Goal: Information Seeking & Learning: Learn about a topic

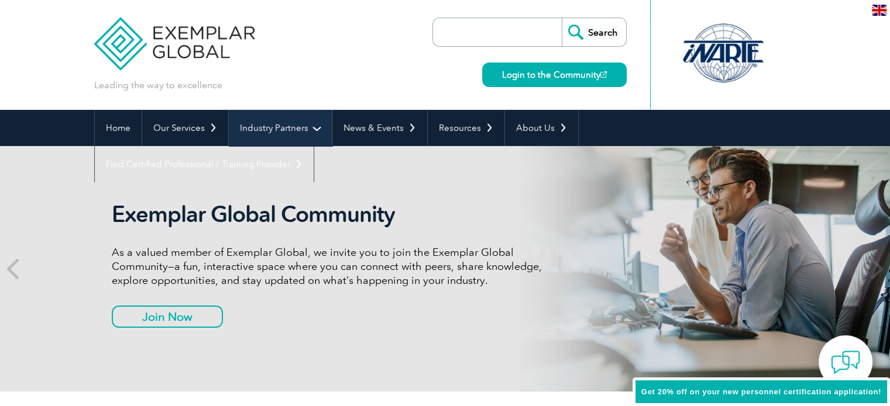
click at [308, 128] on link "Industry Partners" at bounding box center [280, 128] width 103 height 36
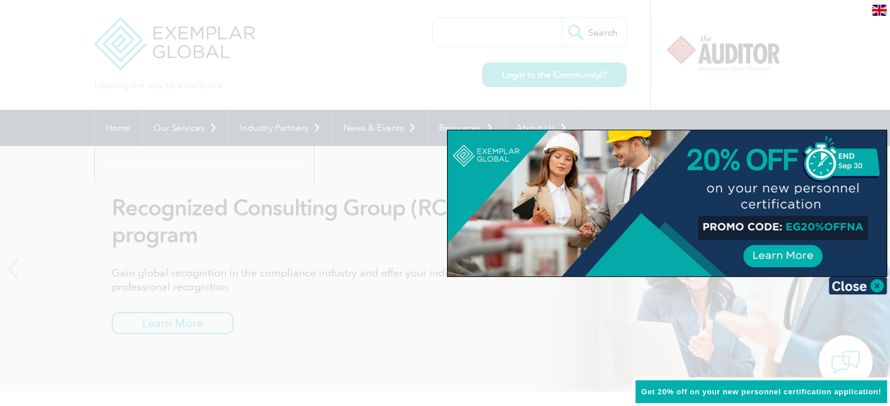
click at [409, 86] on div at bounding box center [445, 203] width 890 height 406
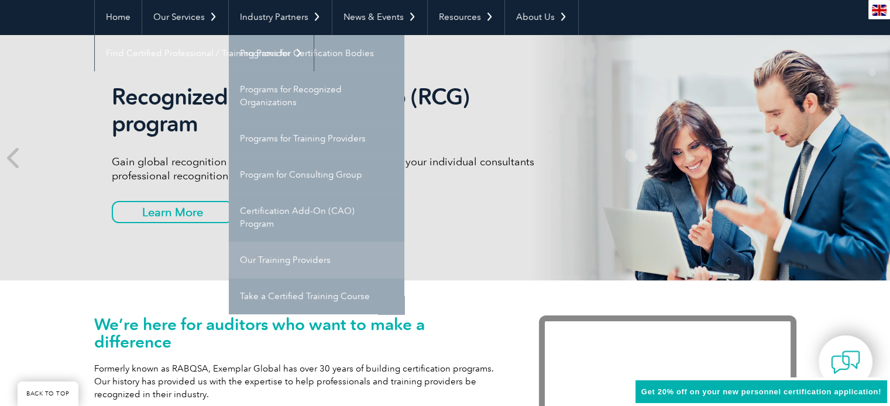
scroll to position [117, 0]
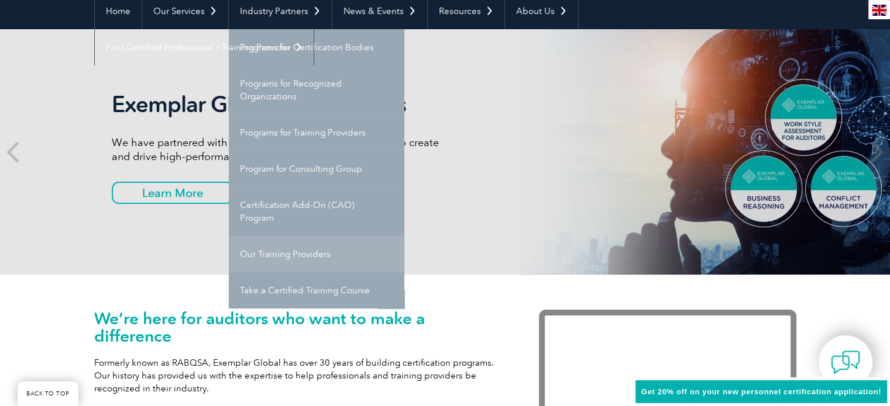
click at [299, 254] on link "Our Training Providers" at bounding box center [316, 254] width 175 height 36
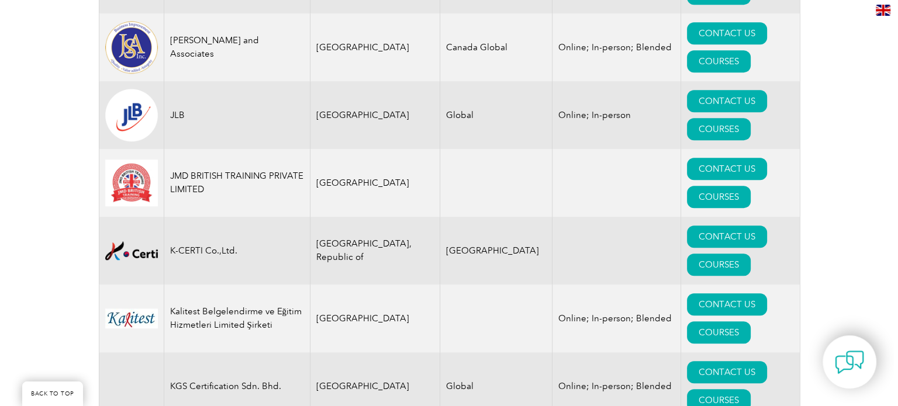
scroll to position [9982, 0]
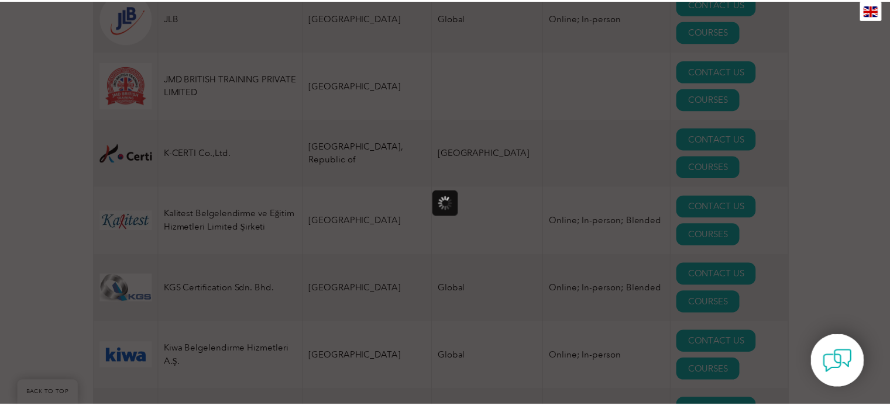
scroll to position [0, 0]
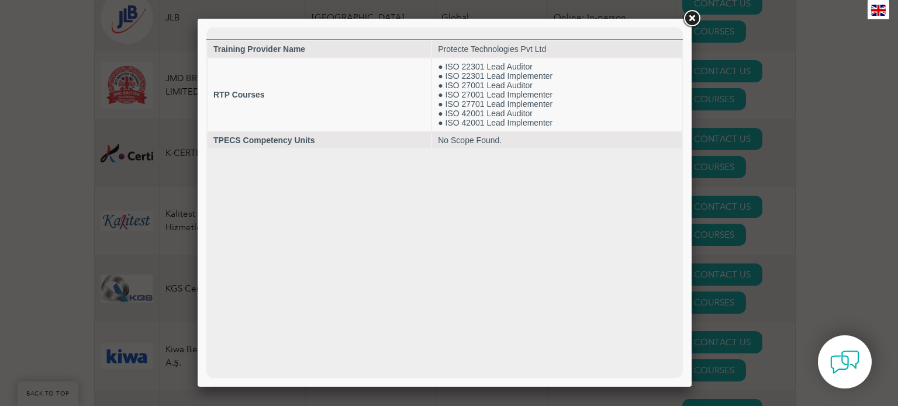
click at [101, 194] on div at bounding box center [449, 203] width 898 height 406
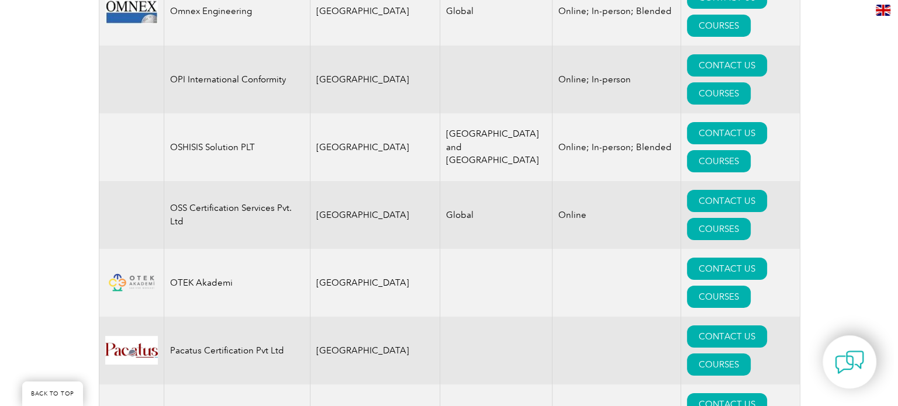
scroll to position [13783, 0]
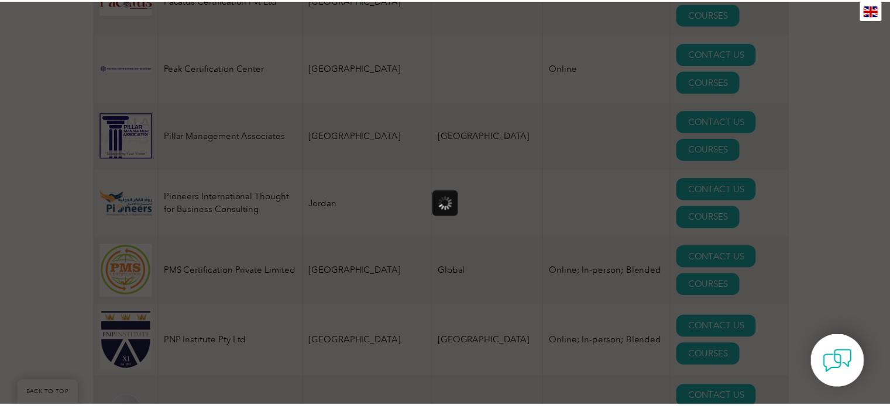
scroll to position [0, 0]
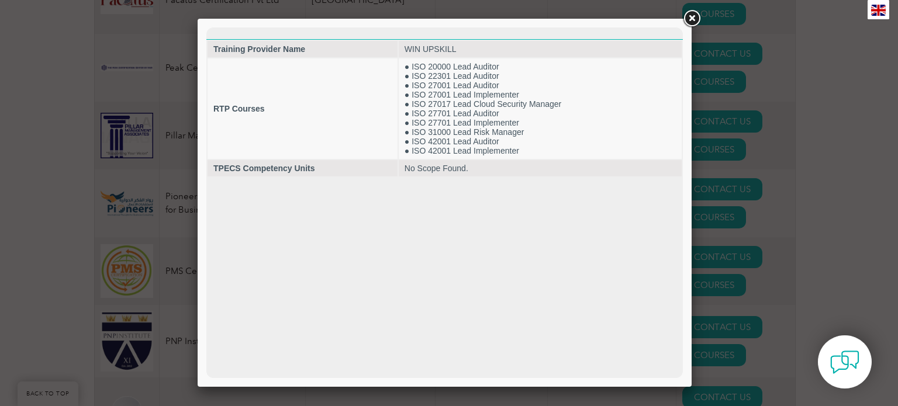
click at [856, 268] on div at bounding box center [449, 203] width 898 height 406
